Goal: Information Seeking & Learning: Learn about a topic

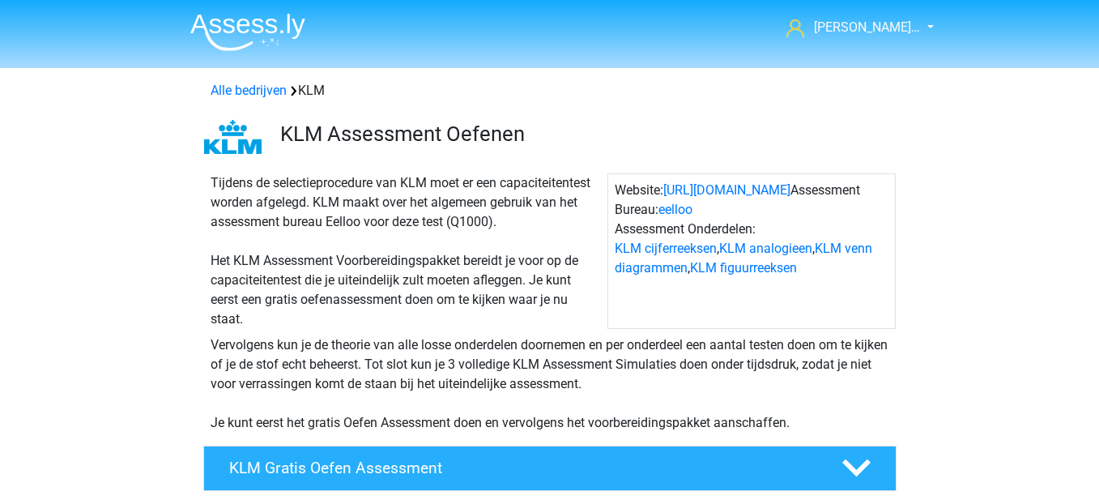
scroll to position [634, 0]
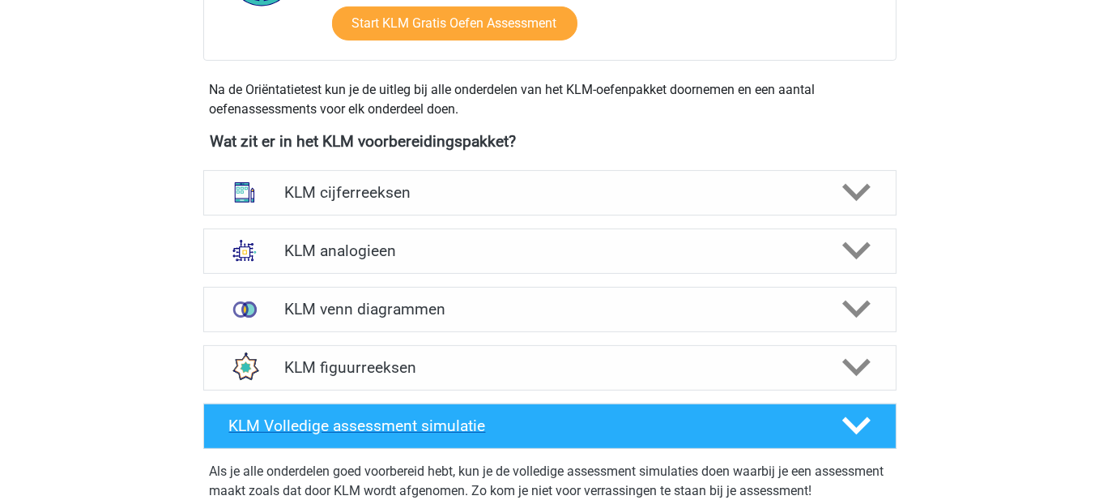
click at [829, 411] on div at bounding box center [854, 425] width 55 height 28
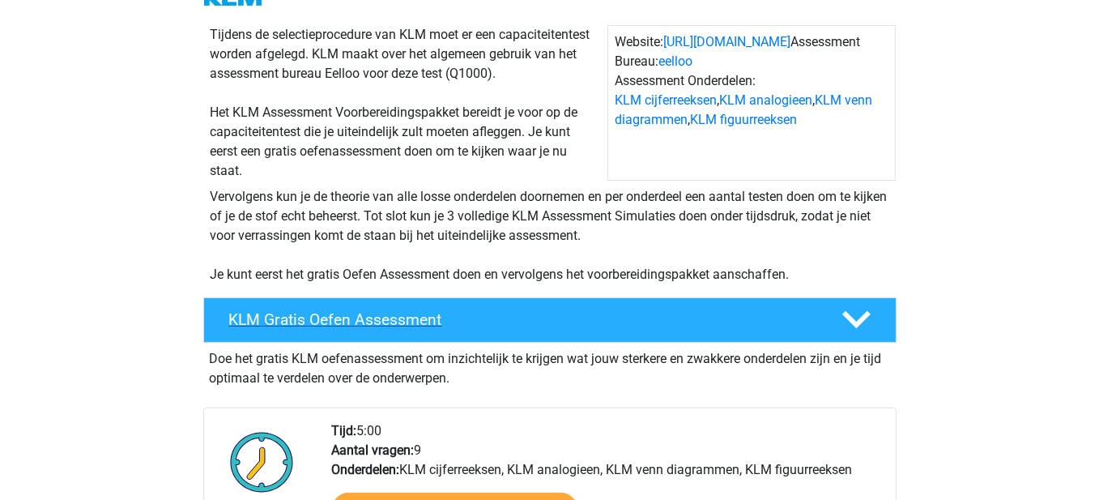
click at [693, 319] on h4 "KLM Gratis Oefen Assessment" at bounding box center [522, 319] width 586 height 19
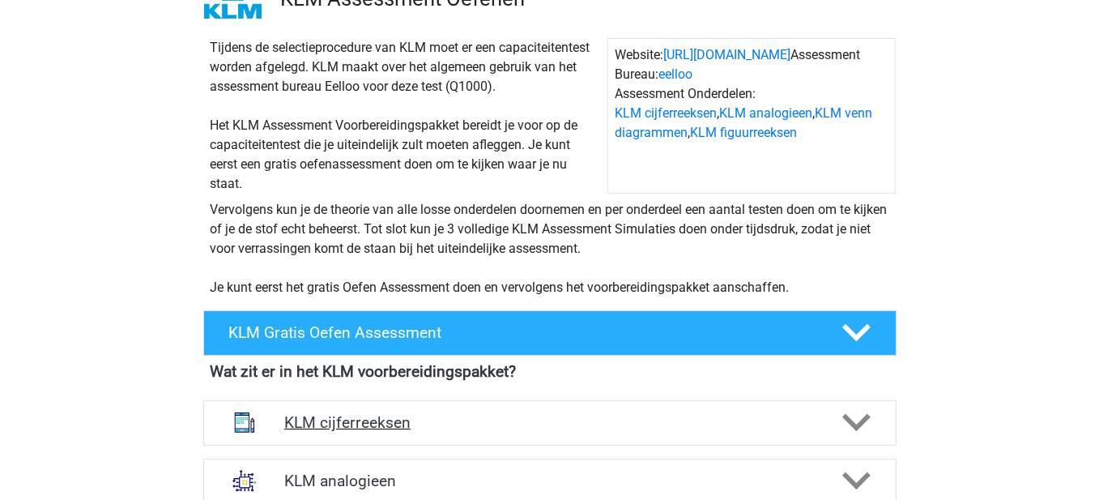
scroll to position [486, 0]
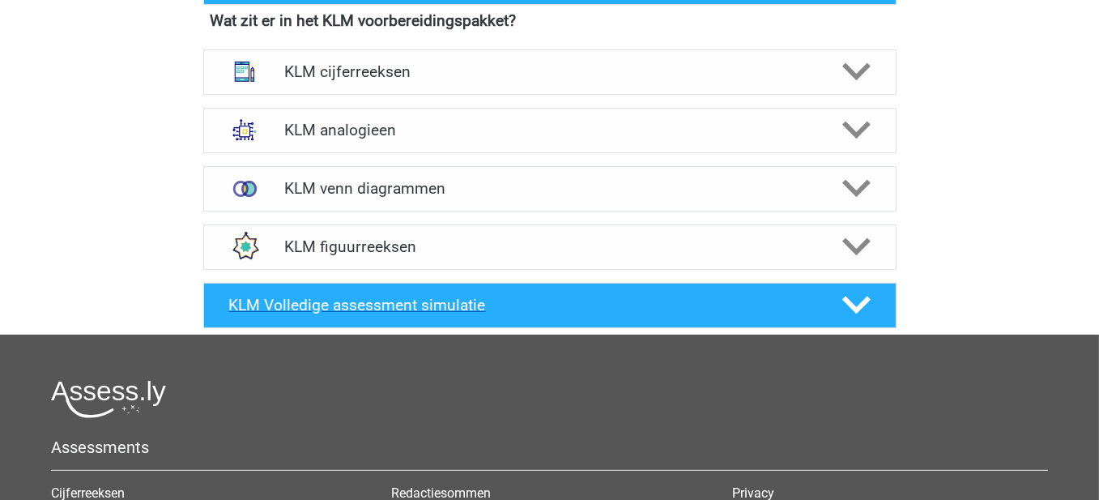
click at [593, 307] on h4 "KLM Volledige assessment simulatie" at bounding box center [522, 305] width 586 height 19
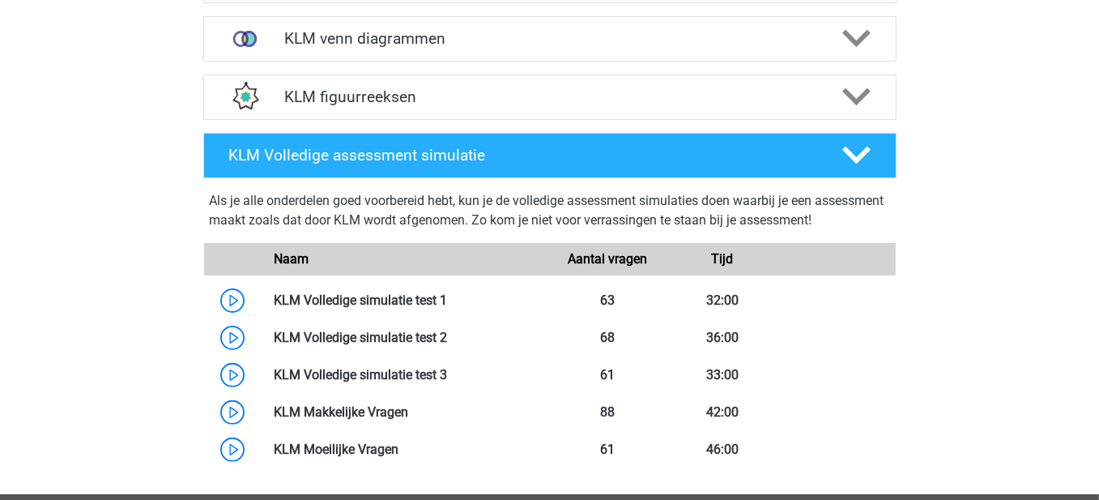
scroll to position [648, 0]
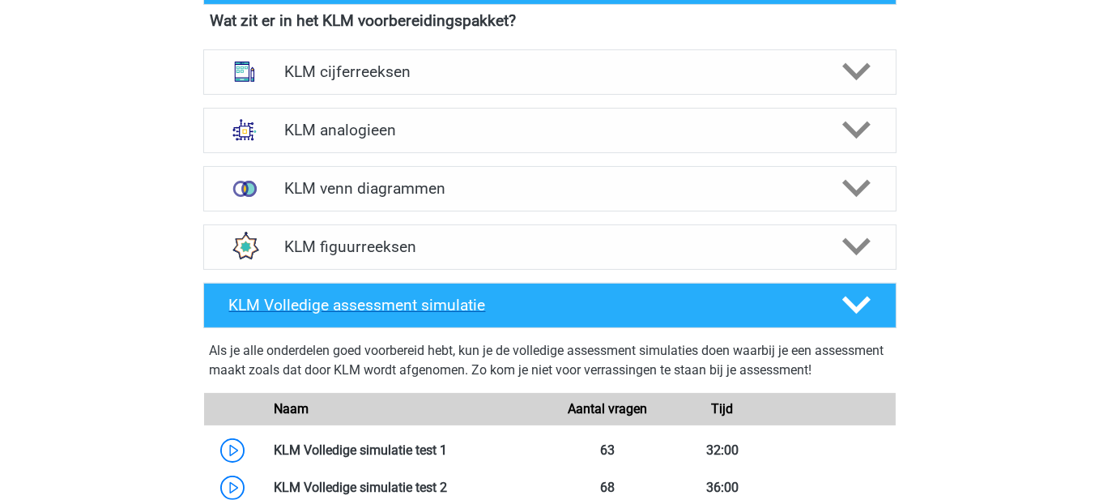
click at [587, 306] on h4 "KLM Volledige assessment simulatie" at bounding box center [522, 305] width 586 height 19
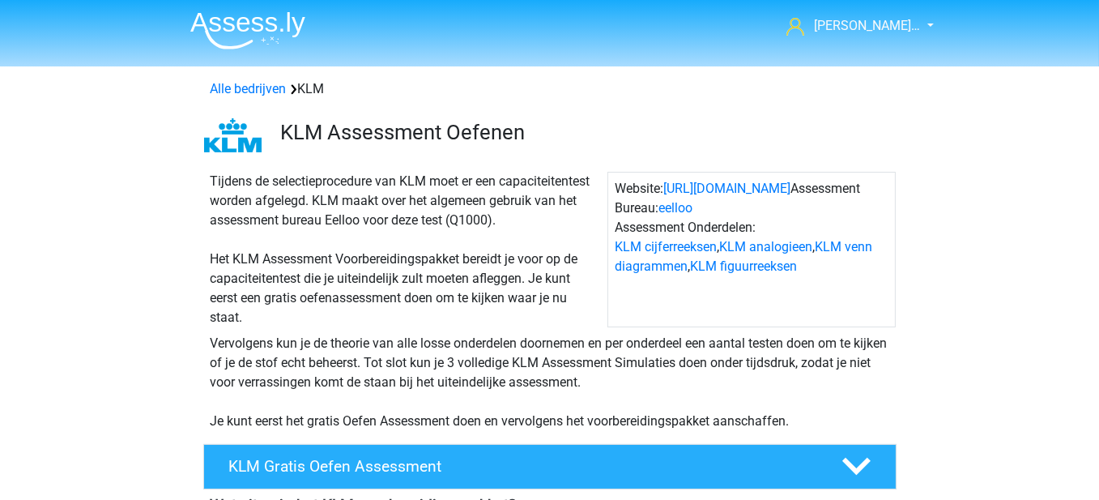
scroll to position [0, 0]
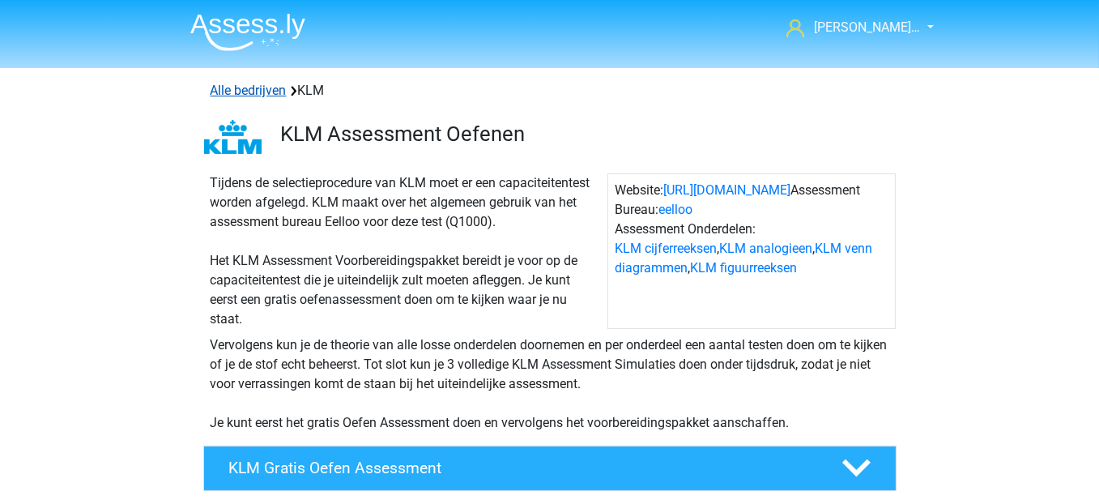
click at [223, 94] on link "Alle bedrijven" at bounding box center [249, 90] width 76 height 15
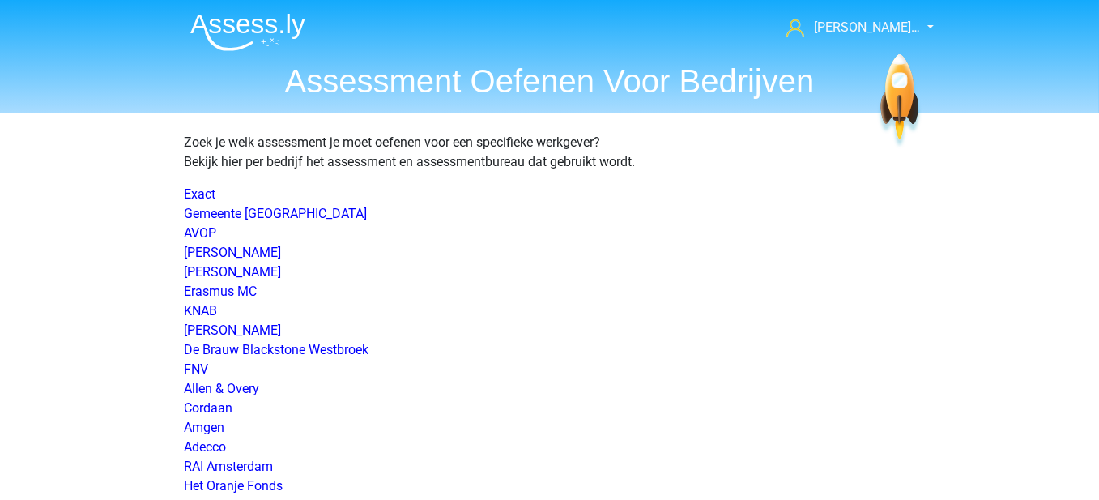
click at [250, 15] on img at bounding box center [247, 32] width 115 height 38
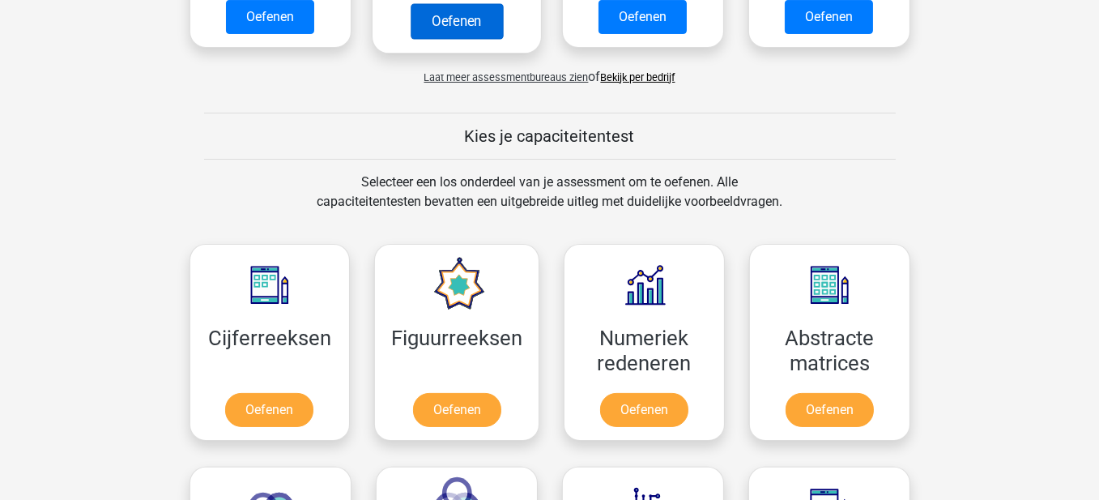
scroll to position [729, 0]
